Goal: Contribute content

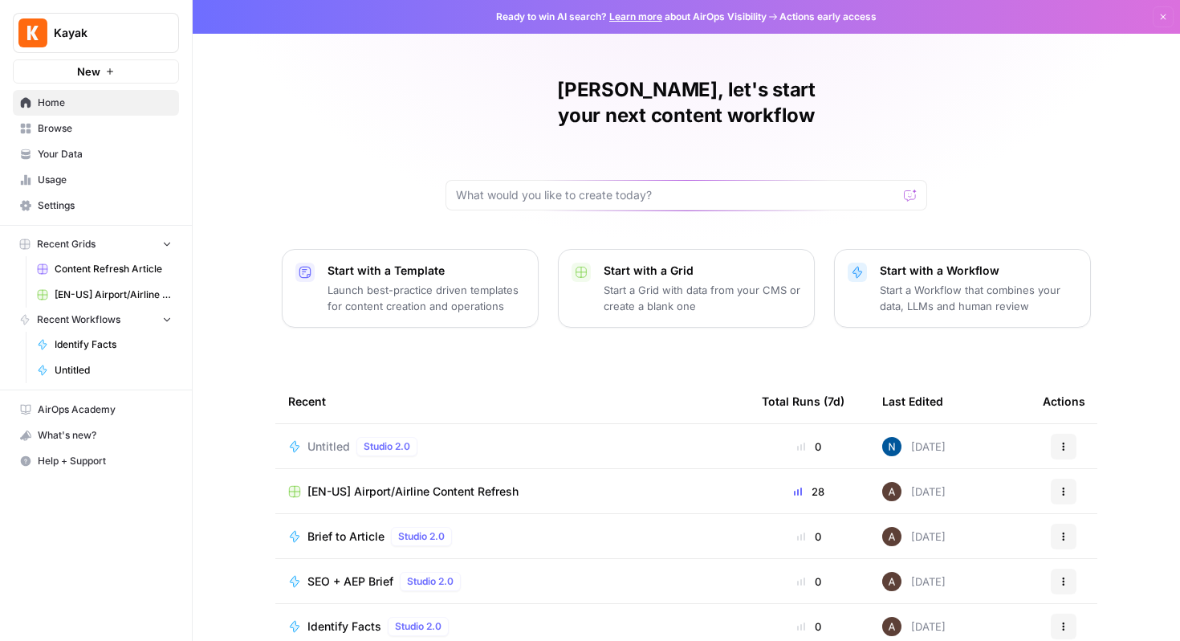
click at [75, 263] on span "Content Refresh Article" at bounding box center [113, 269] width 117 height 14
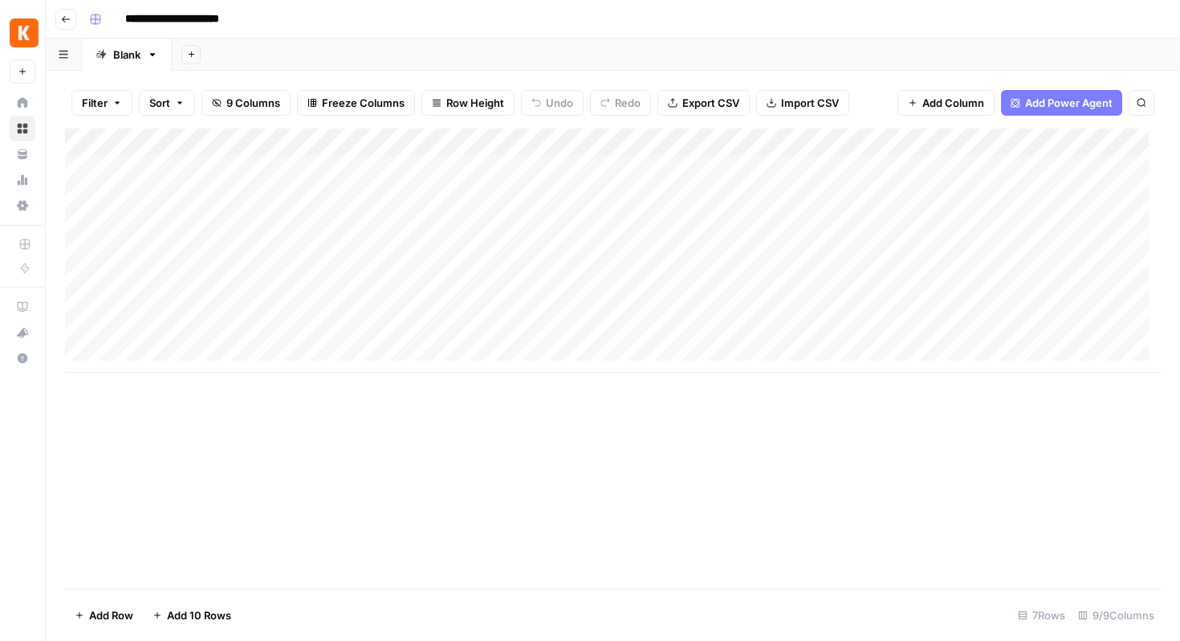
click at [595, 536] on div "Add Column" at bounding box center [613, 358] width 1096 height 460
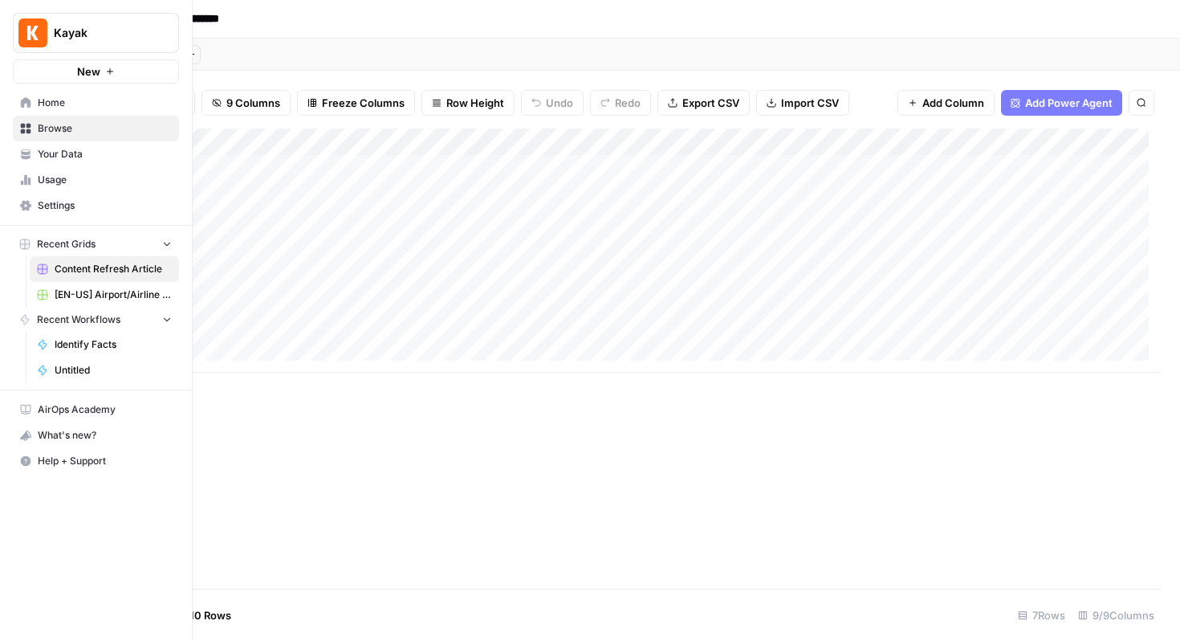
click at [116, 297] on span "[EN-US] Airport/Airline Content Refresh" at bounding box center [113, 294] width 117 height 14
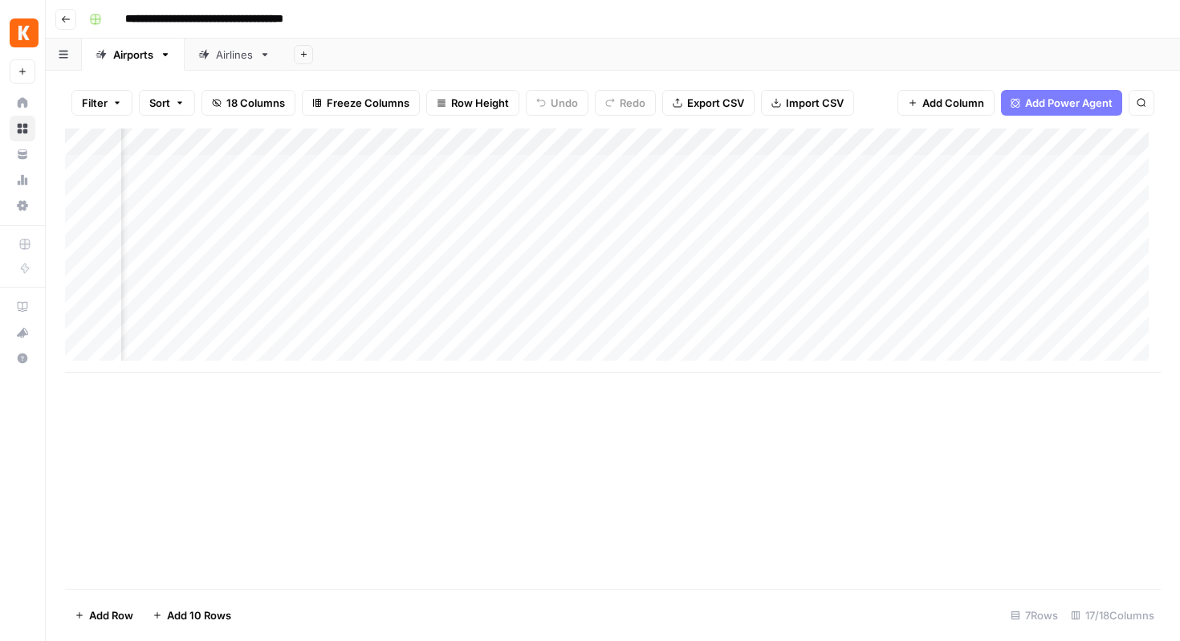
scroll to position [0, 328]
click at [785, 137] on div "Add Column" at bounding box center [613, 250] width 1096 height 244
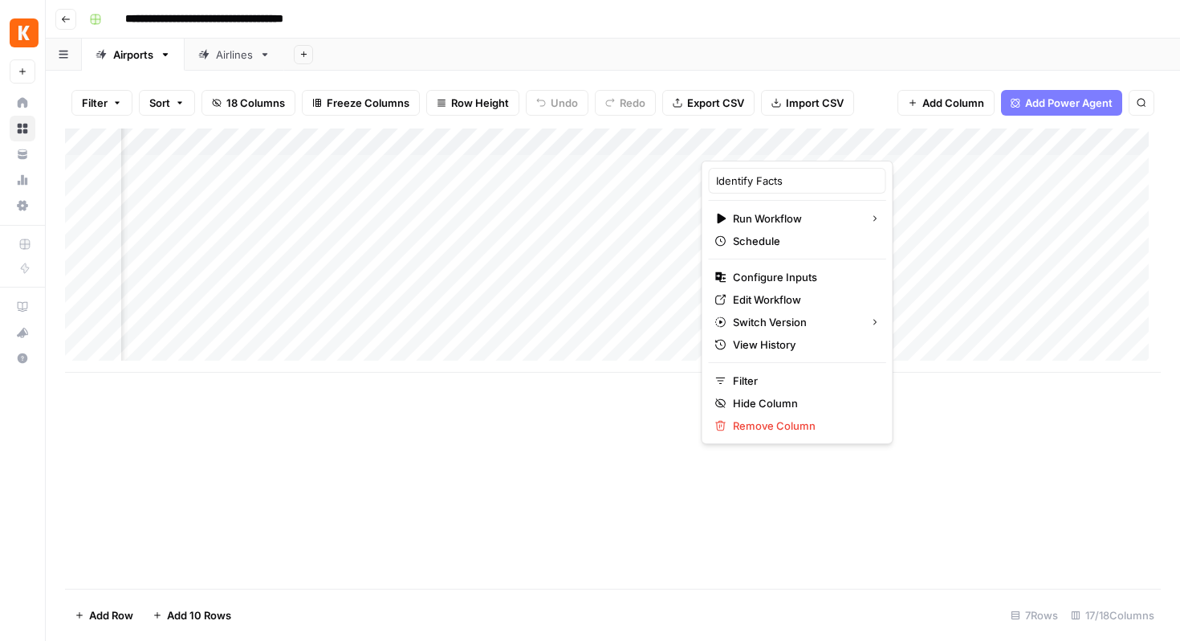
click at [786, 141] on div at bounding box center [774, 144] width 145 height 32
click at [946, 543] on div "Add Column" at bounding box center [613, 358] width 1096 height 460
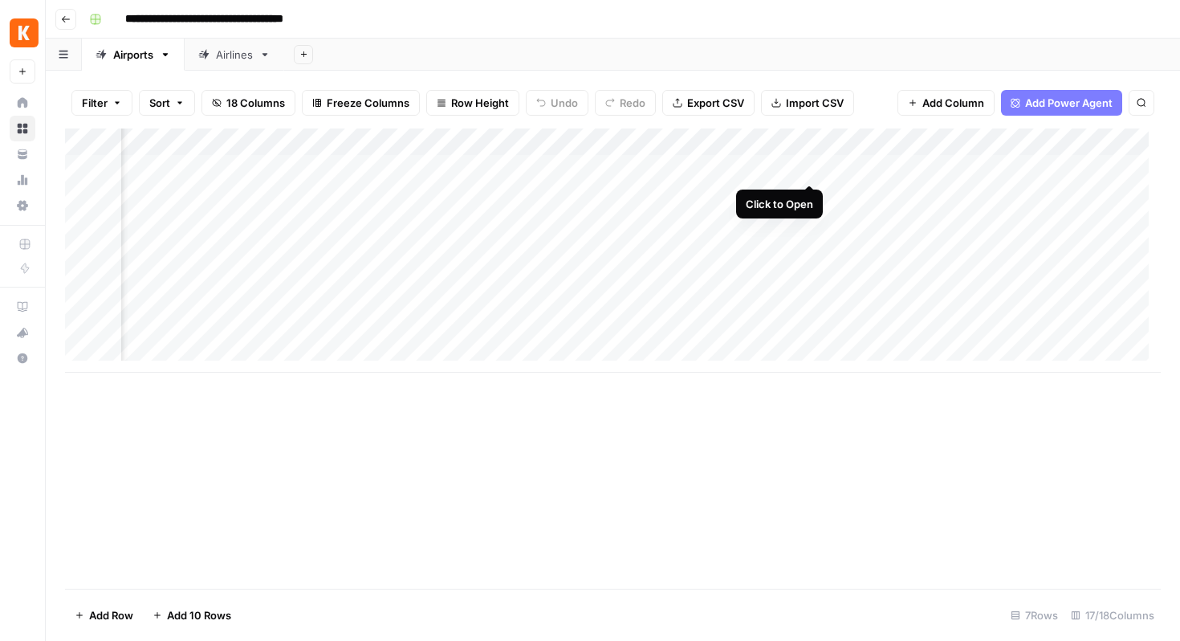
click at [809, 169] on div "Add Column" at bounding box center [613, 250] width 1096 height 244
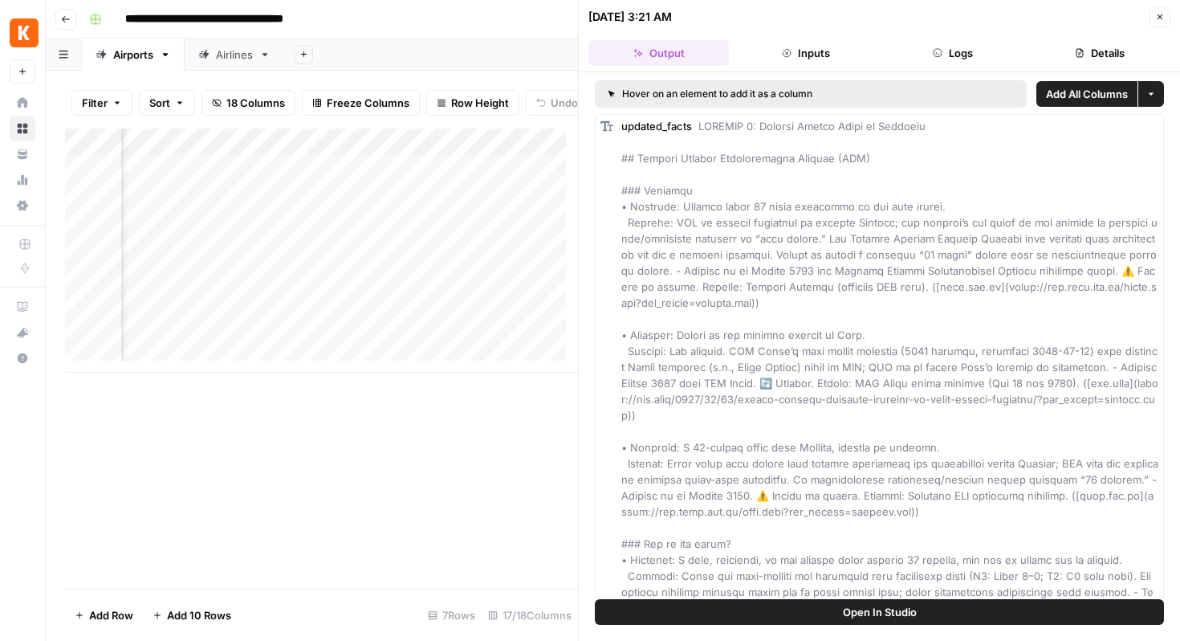
click at [818, 41] on button "Inputs" at bounding box center [806, 53] width 141 height 26
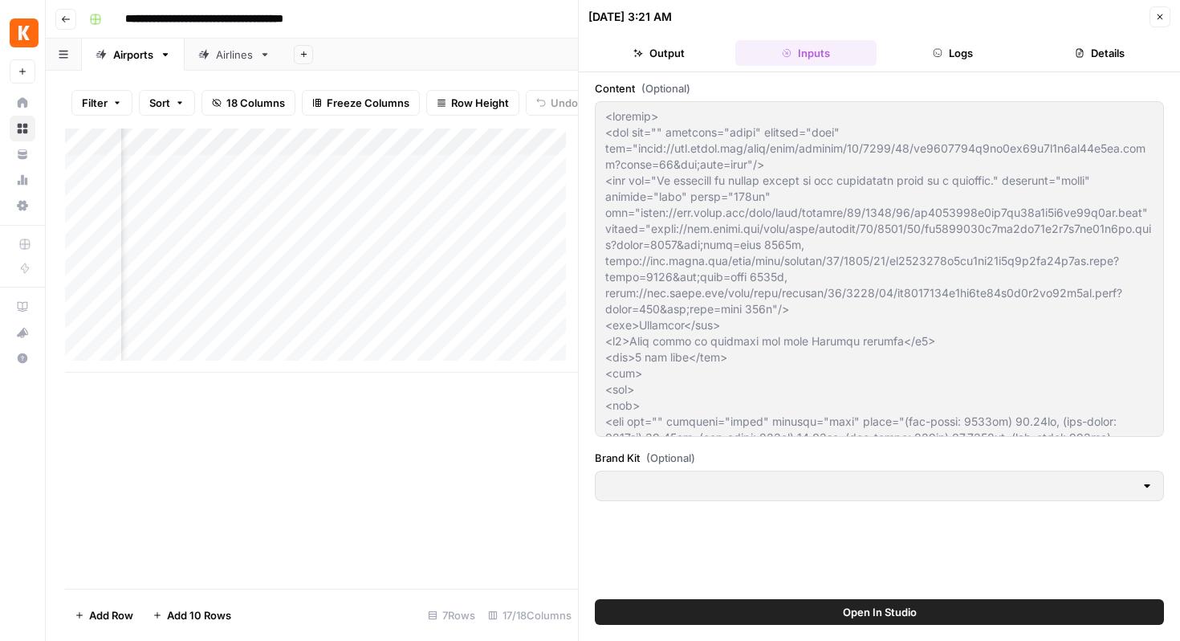
click at [650, 48] on button "Output" at bounding box center [659, 53] width 141 height 26
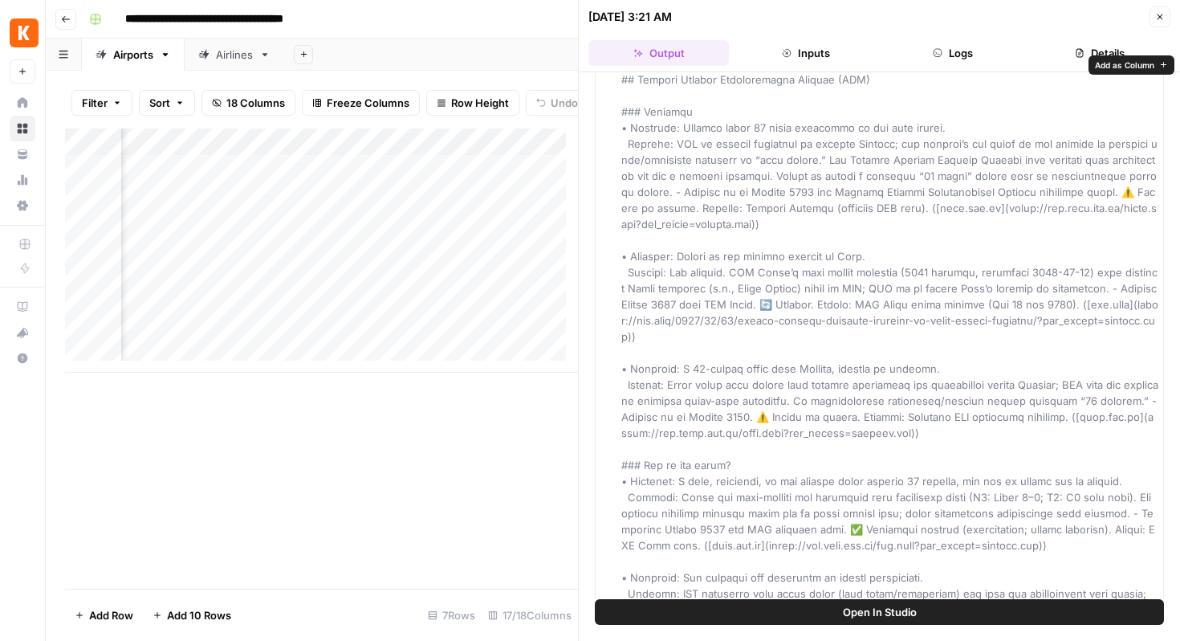
scroll to position [61, 0]
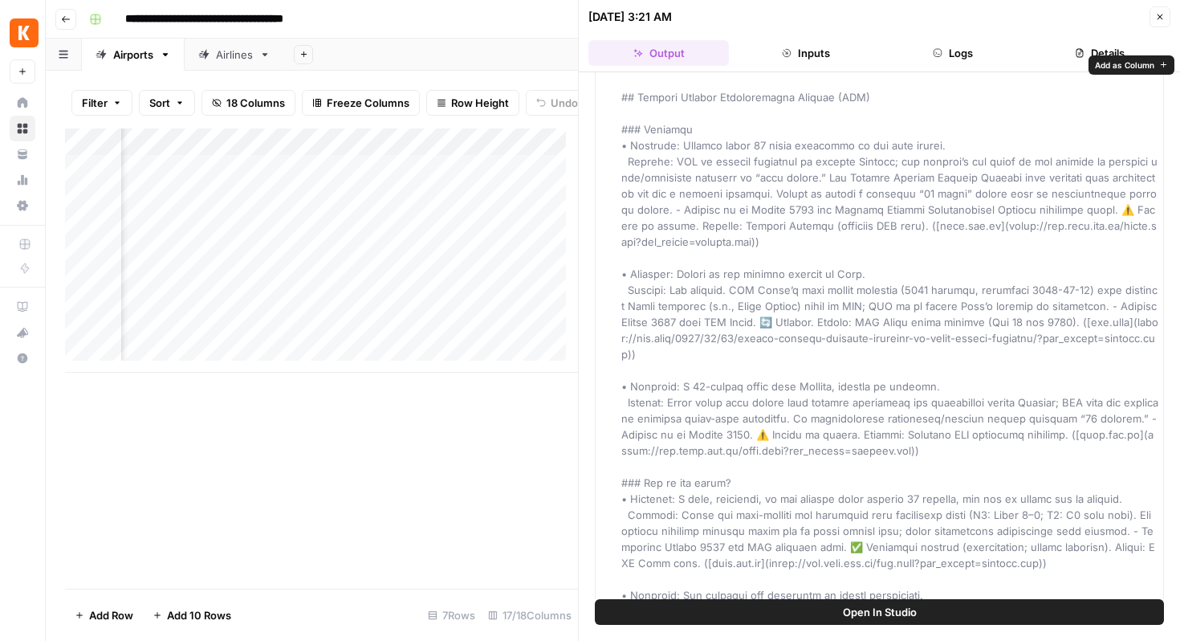
drag, startPoint x: 675, startPoint y: 143, endPoint x: 968, endPoint y: 148, distance: 292.3
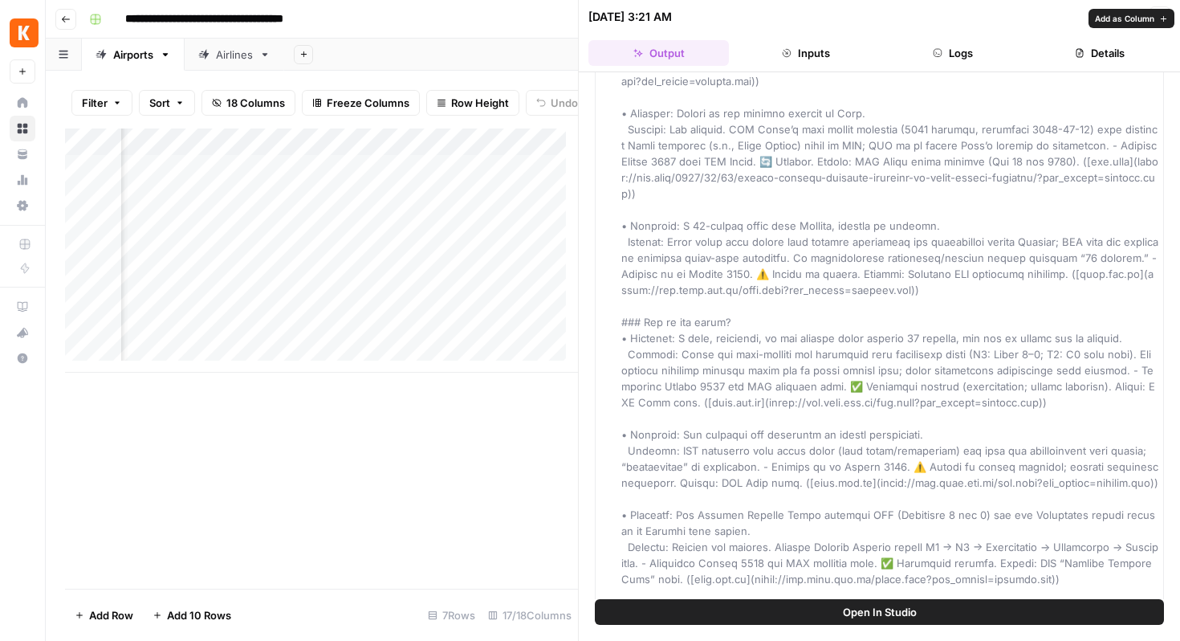
scroll to position [222, 0]
drag, startPoint x: 646, startPoint y: 181, endPoint x: 702, endPoint y: 200, distance: 59.2
drag, startPoint x: 626, startPoint y: 194, endPoint x: 692, endPoint y: 193, distance: 65.9
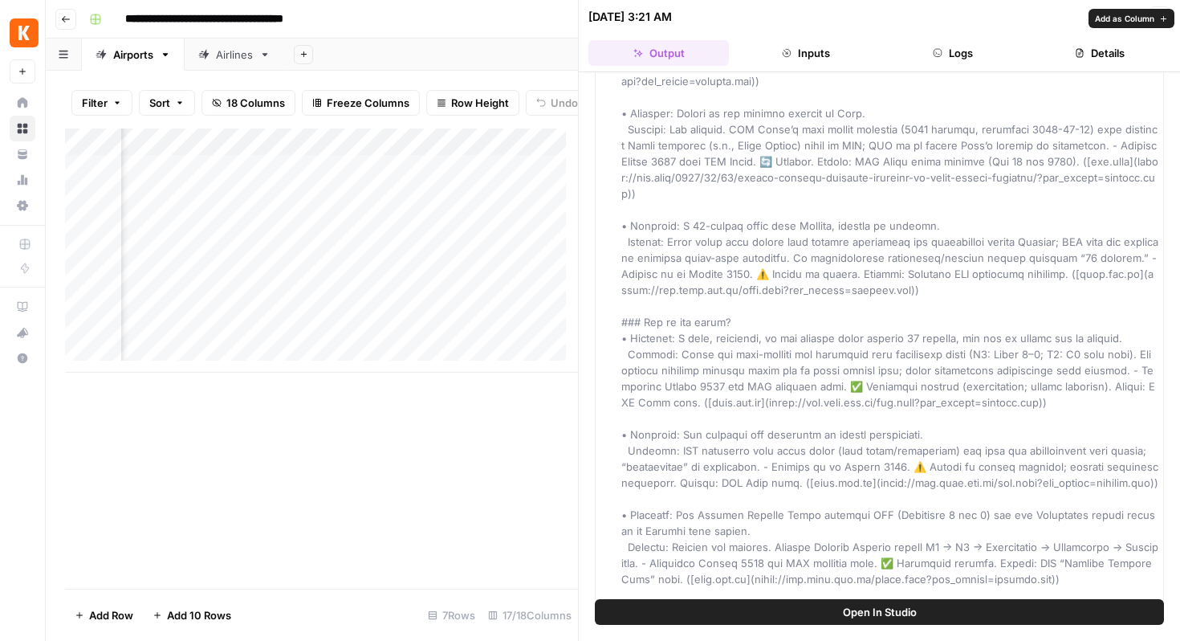
click at [1156, 14] on icon "button" at bounding box center [1161, 17] width 10 height 10
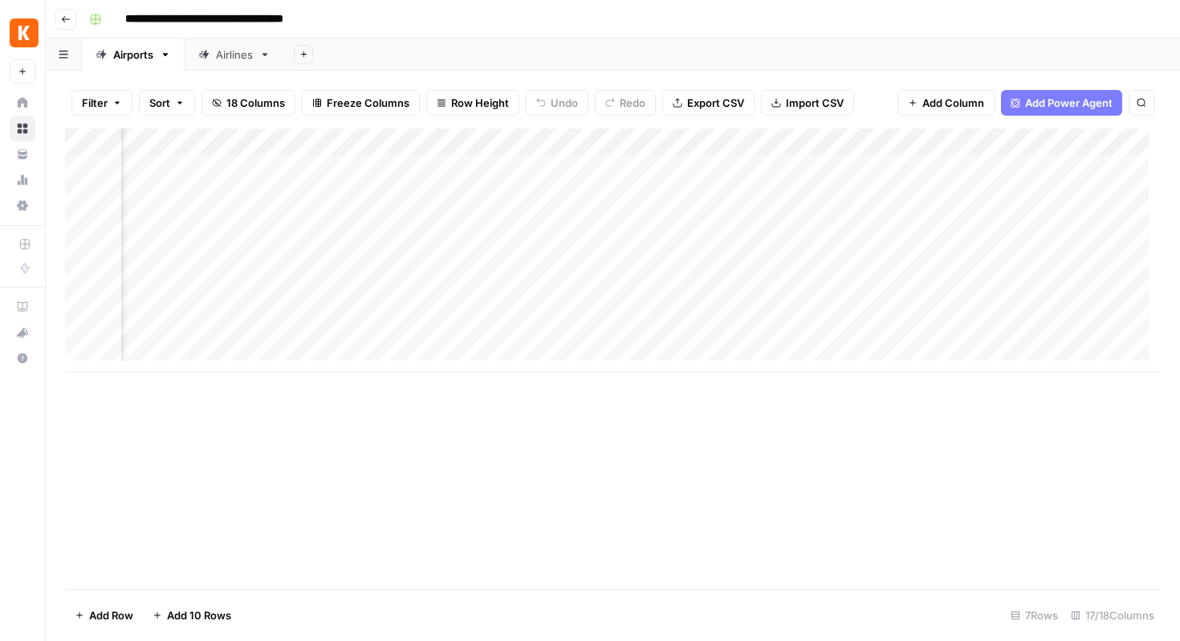
scroll to position [0, 759]
click at [685, 165] on div "Add Column" at bounding box center [613, 250] width 1096 height 244
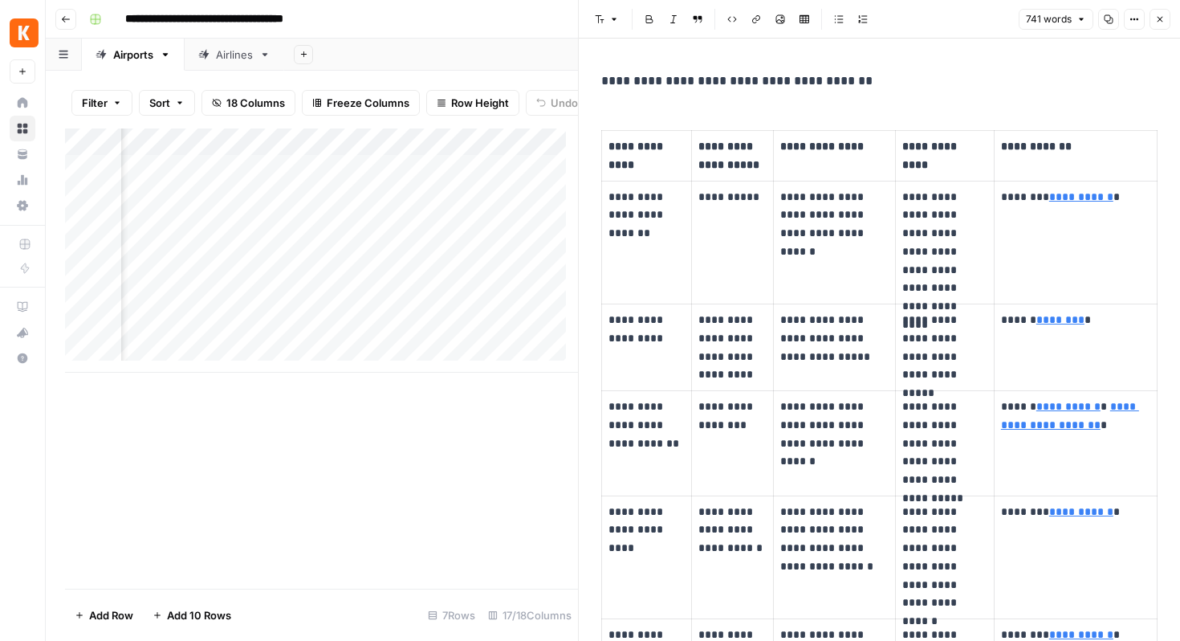
click at [1159, 18] on icon "button" at bounding box center [1161, 20] width 6 height 6
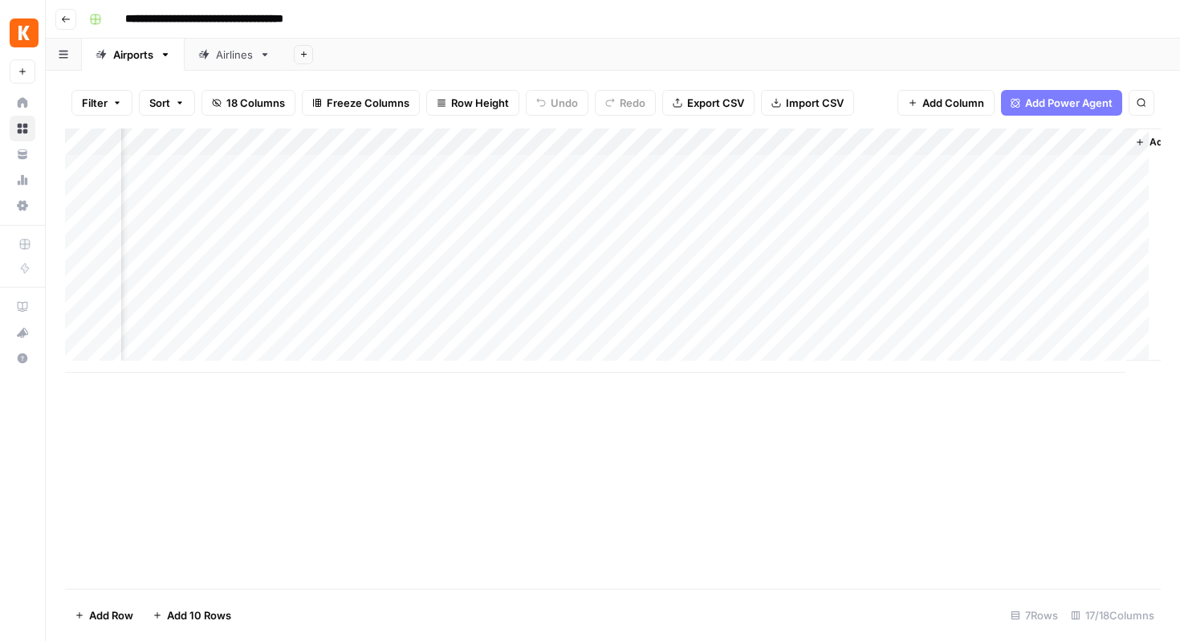
scroll to position [0, 1724]
click at [919, 164] on div "Add Column" at bounding box center [613, 250] width 1096 height 244
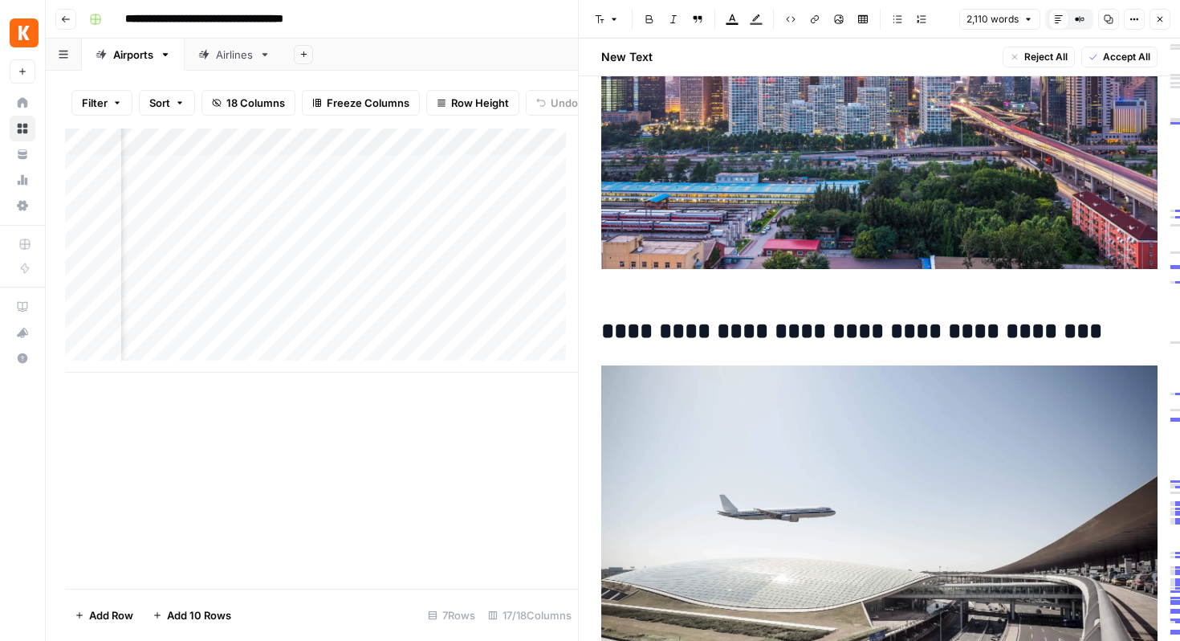
scroll to position [2640, 0]
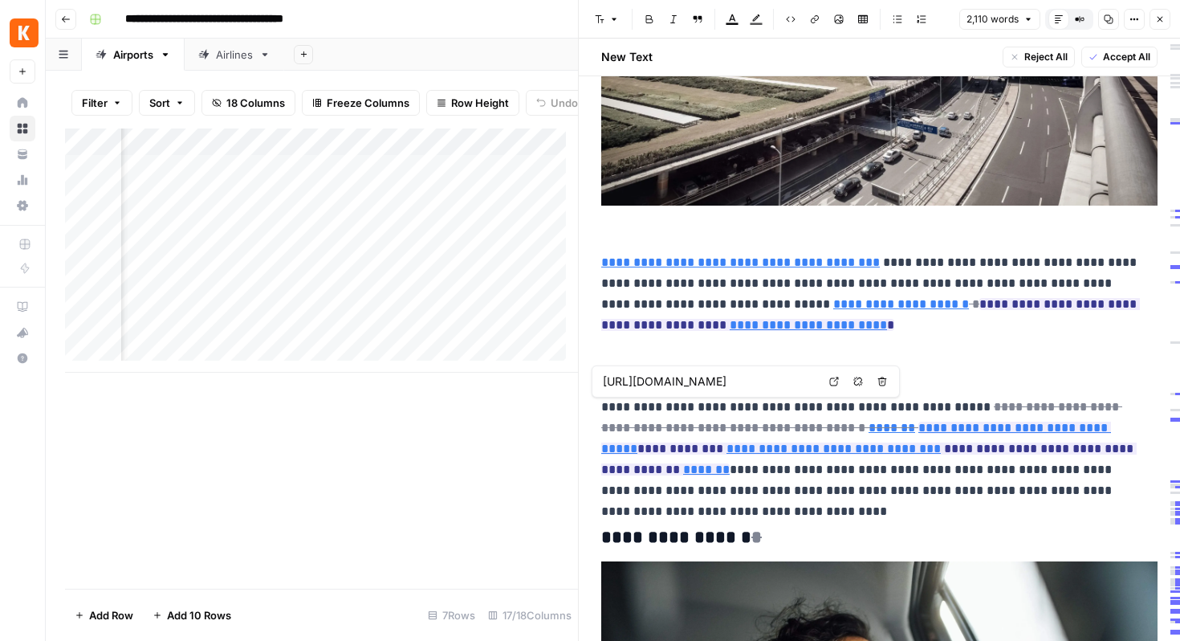
type input "[URL][DOMAIN_NAME]"
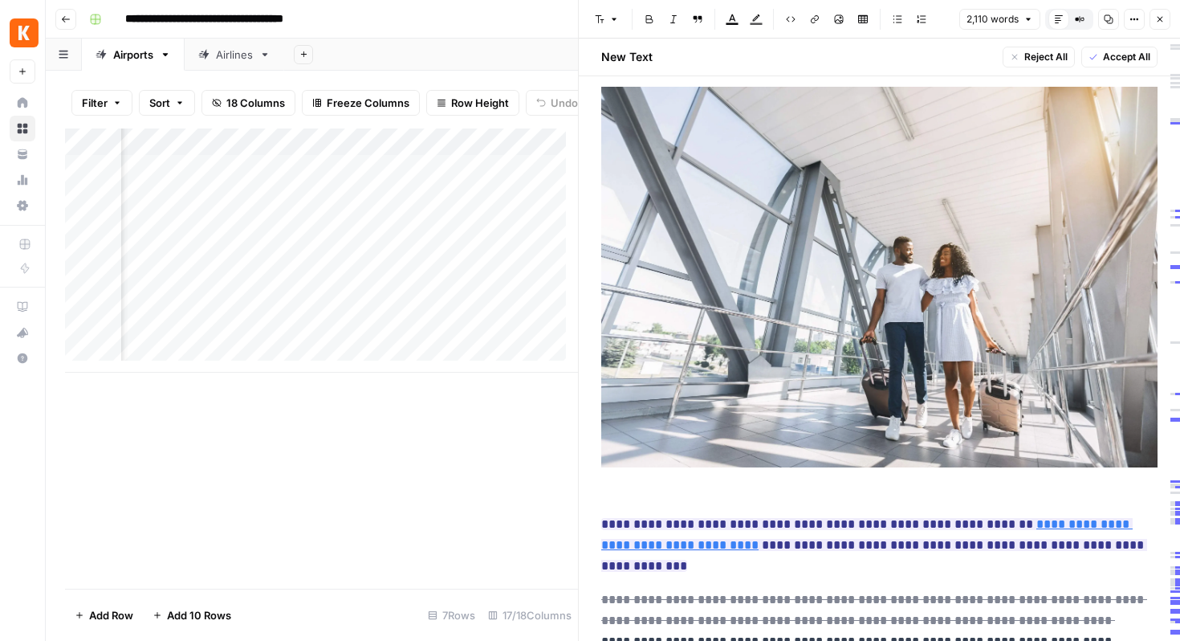
scroll to position [6173, 0]
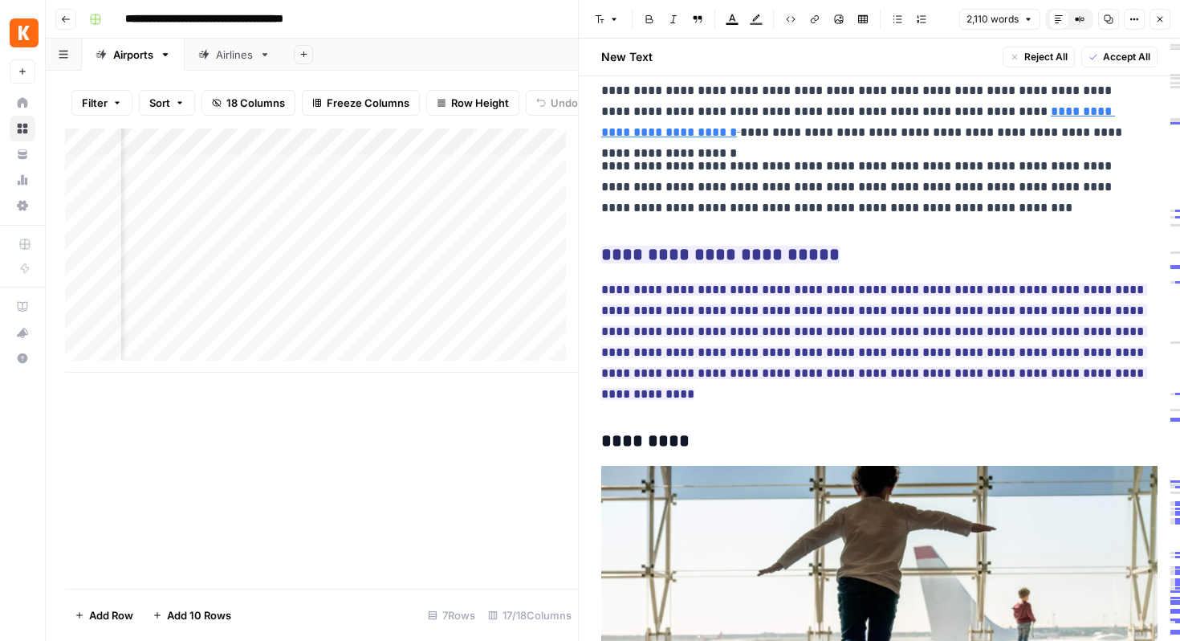
click at [1159, 14] on icon "button" at bounding box center [1161, 19] width 10 height 10
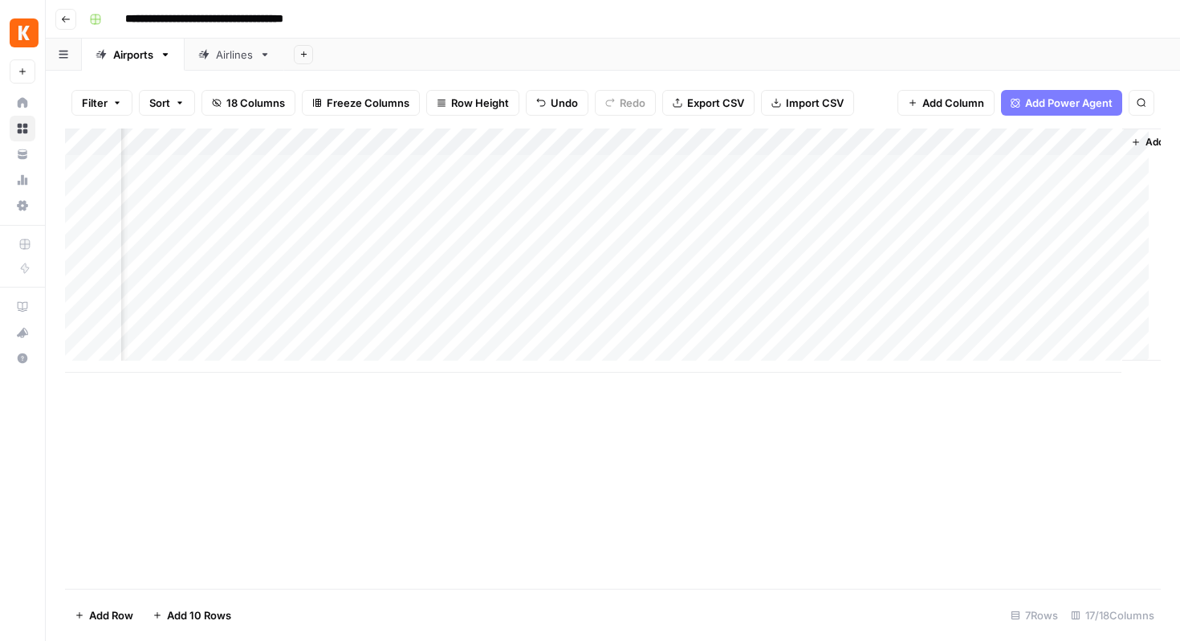
scroll to position [0, 1787]
